Goal: Task Accomplishment & Management: Manage account settings

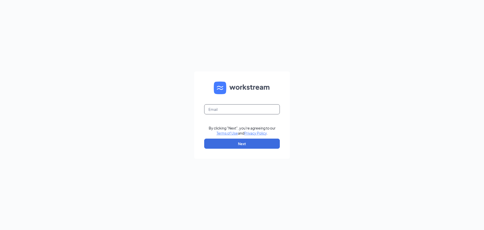
click at [253, 109] on input "text" at bounding box center [242, 109] width 76 height 10
type input "bcobian@sweetcreament.net"
click at [242, 145] on button "Next" at bounding box center [242, 143] width 76 height 10
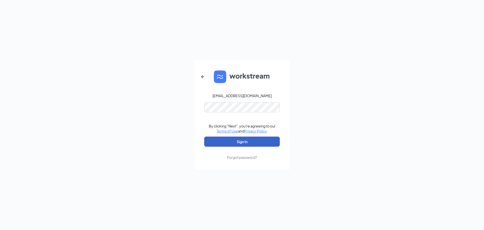
click at [239, 142] on button "Sign In" at bounding box center [242, 141] width 76 height 10
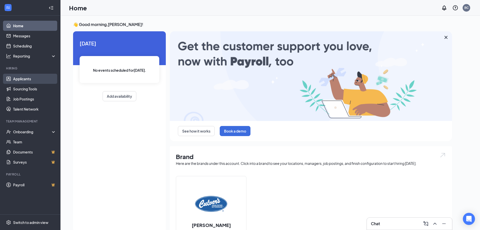
click at [23, 80] on link "Applicants" at bounding box center [34, 79] width 43 height 10
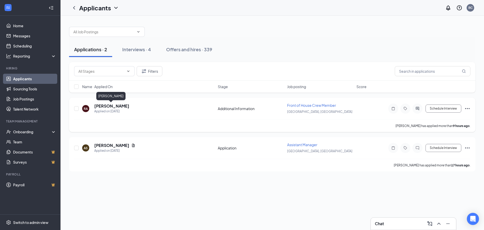
click at [110, 107] on h5 "[PERSON_NAME]" at bounding box center [111, 106] width 35 height 6
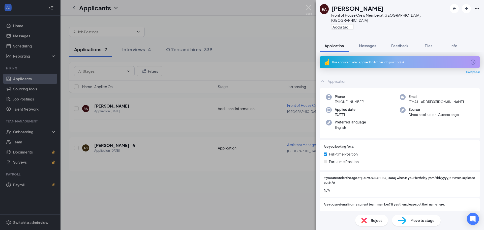
click at [371, 60] on div "This applicant also applied to 1 other job posting(s)" at bounding box center [399, 62] width 135 height 4
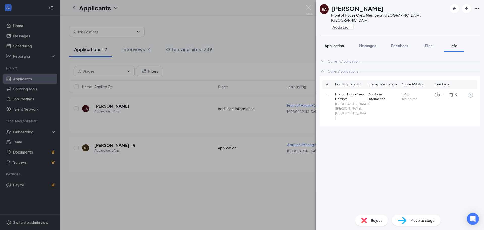
click at [334, 43] on span "Application" at bounding box center [334, 45] width 19 height 5
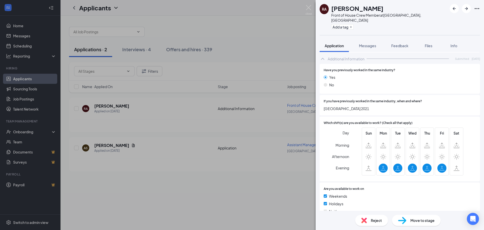
scroll to position [228, 0]
click at [418, 223] on div "Move to stage" at bounding box center [416, 220] width 49 height 11
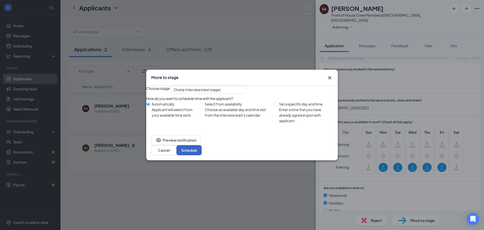
click at [202, 155] on button "Schedule" at bounding box center [189, 150] width 25 height 10
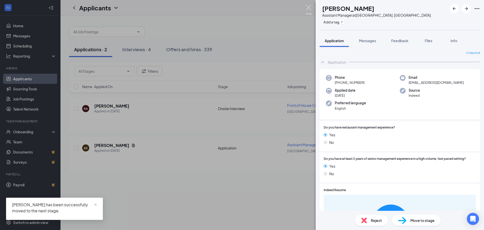
click at [309, 6] on img at bounding box center [309, 10] width 6 height 10
